Goal: Task Accomplishment & Management: Use online tool/utility

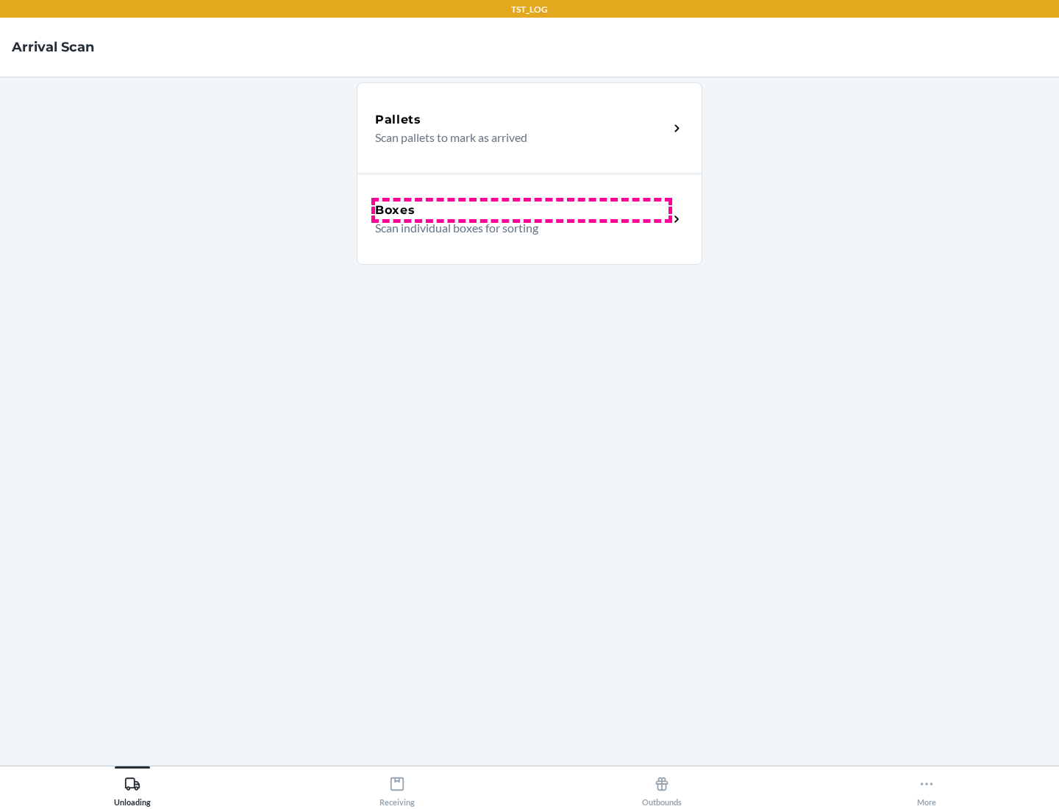
click at [521, 210] on div "Boxes" at bounding box center [521, 210] width 293 height 18
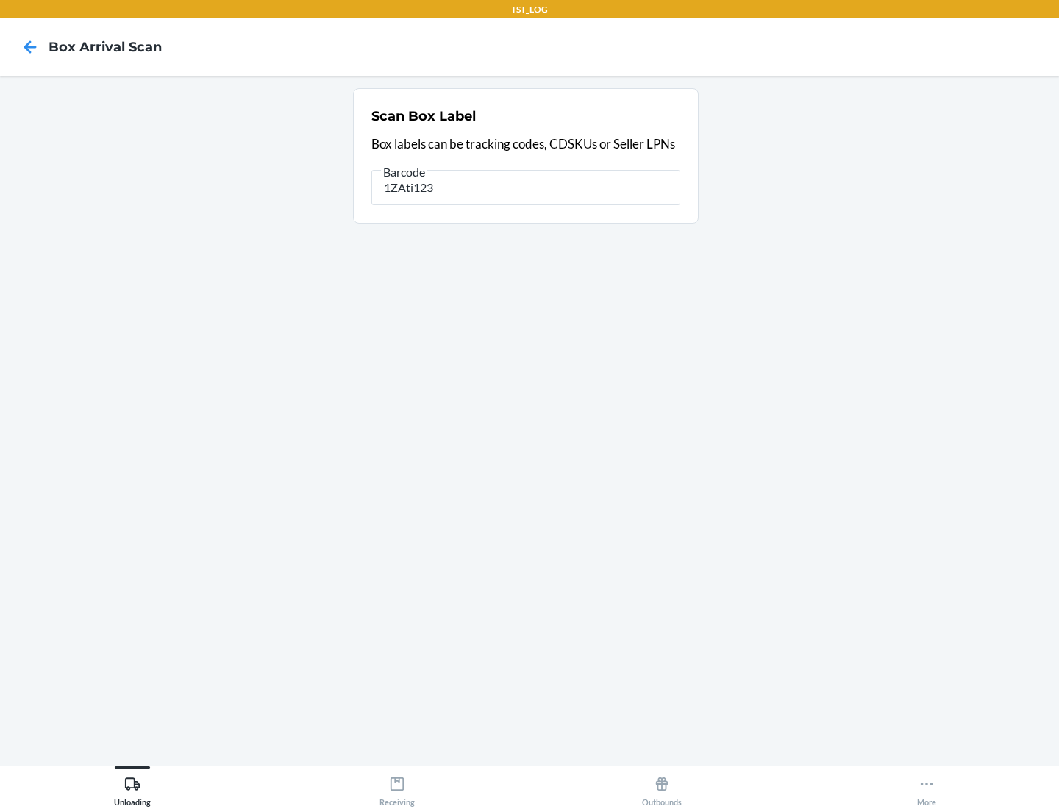
type input "1ZAti123"
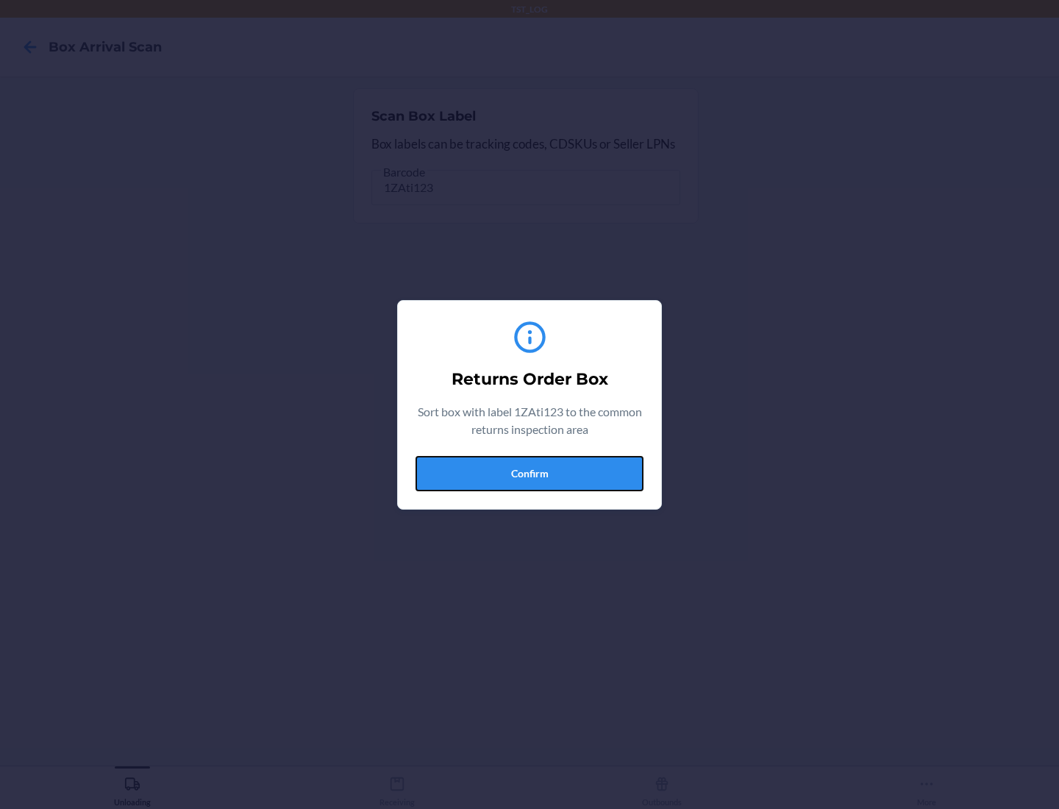
click at [529, 473] on button "Confirm" at bounding box center [529, 473] width 228 height 35
